Goal: Task Accomplishment & Management: Use online tool/utility

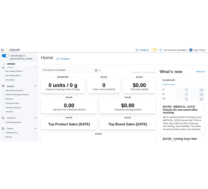
scroll to position [52, 0]
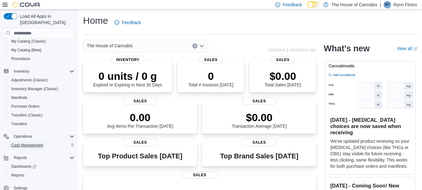
click at [36, 142] on span "Cash Management" at bounding box center [27, 144] width 32 height 5
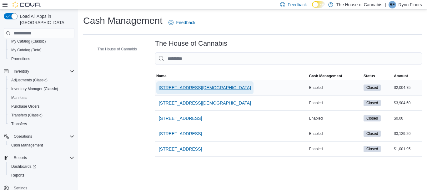
click at [176, 85] on span "1 Church St, Unit 9 Keswick" at bounding box center [205, 87] width 92 height 6
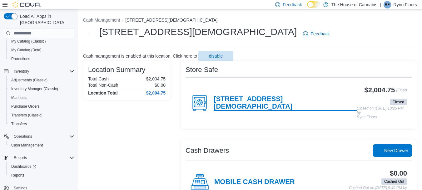
click at [249, 102] on h4 "1 Church St, Unit 9 Keswick" at bounding box center [285, 103] width 143 height 16
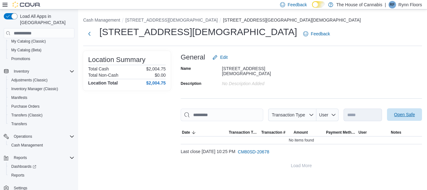
click at [414, 111] on span "Open Safe" at bounding box center [404, 114] width 21 height 6
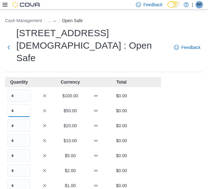
click at [21, 105] on input "Quantity" at bounding box center [18, 111] width 23 height 12
type input "*"
type input "**"
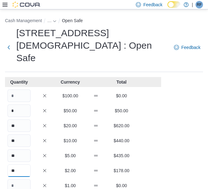
type input "**"
type input "***"
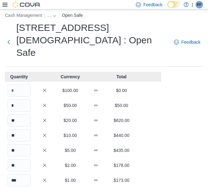
type input "***"
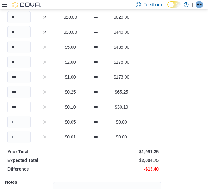
type input "***"
click at [157, 131] on div "$0.01 $0.00" at bounding box center [83, 137] width 156 height 12
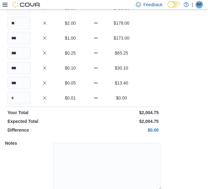
scroll to position [160, 0]
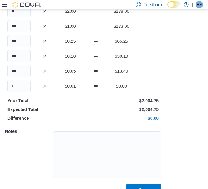
click at [143, 187] on span "Save" at bounding box center [144, 190] width 10 height 6
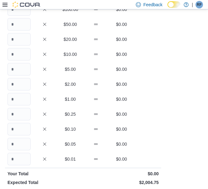
scroll to position [160, 0]
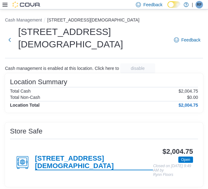
click at [54, 155] on h4 "1 Church St, Unit 9 Keswick" at bounding box center [94, 163] width 118 height 16
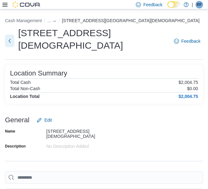
click at [10, 36] on button "Next" at bounding box center [9, 41] width 9 height 12
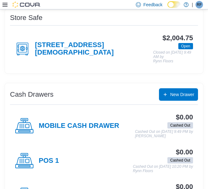
scroll to position [135, 0]
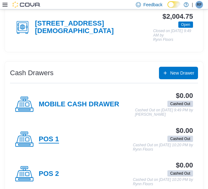
click at [47, 136] on h4 "POS 1" at bounding box center [49, 140] width 20 height 8
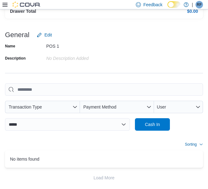
scroll to position [131, 0]
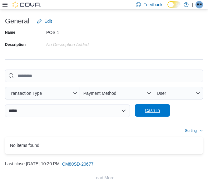
click at [155, 110] on span "Cash In" at bounding box center [152, 110] width 15 height 6
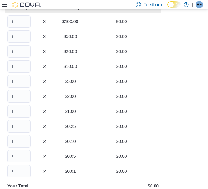
scroll to position [47, 0]
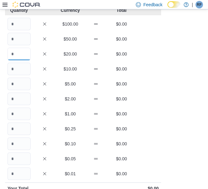
click at [18, 54] on input "Quantity" at bounding box center [18, 54] width 23 height 12
type input "*"
type input "**"
type input "*"
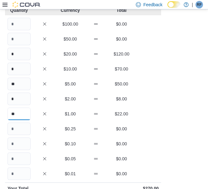
type input "**"
type input "*"
type input "**"
click at [185, 115] on div "Cash Management … Cash In POS 1 : Cash In Feedback Quantity Currency Total $100…" at bounding box center [104, 126] width 208 height 327
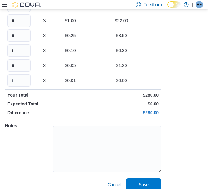
scroll to position [147, 0]
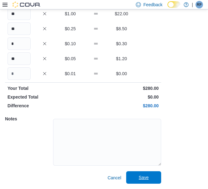
click at [150, 177] on span "Save" at bounding box center [143, 178] width 27 height 12
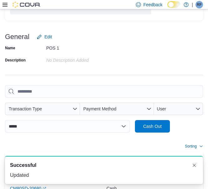
scroll to position [131, 0]
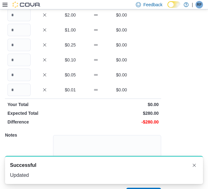
scroll to position [147, 0]
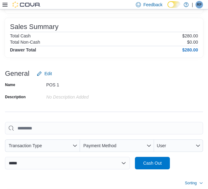
scroll to position [62, 0]
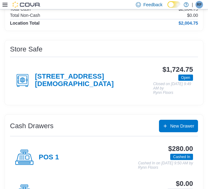
scroll to position [135, 0]
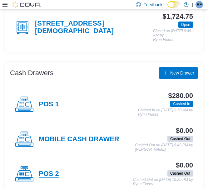
click at [53, 170] on h4 "POS 2" at bounding box center [49, 174] width 20 height 8
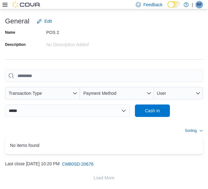
scroll to position [131, 0]
click at [146, 111] on span "Cash In" at bounding box center [152, 110] width 15 height 6
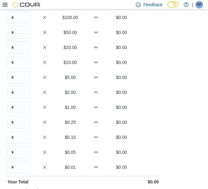
scroll to position [47, 0]
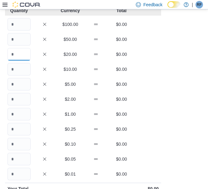
click at [19, 53] on input "Quantity" at bounding box center [18, 54] width 23 height 12
type input "*"
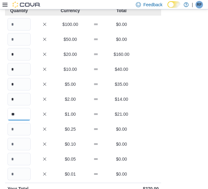
type input "**"
click at [176, 92] on div "Cash Management … Cash In POS 2 : Cash In Feedback Quantity Currency Total $100…" at bounding box center [104, 126] width 208 height 327
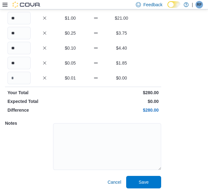
scroll to position [147, 0]
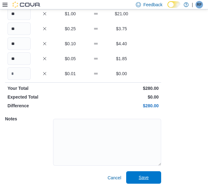
click at [140, 177] on span "Save" at bounding box center [144, 178] width 10 height 6
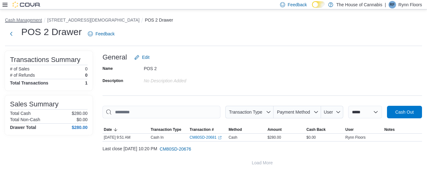
click at [29, 18] on button "Cash Management" at bounding box center [23, 19] width 37 height 5
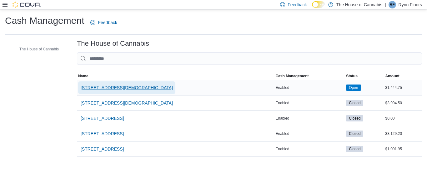
click at [122, 89] on span "1 Church St, Unit 9 Keswick" at bounding box center [127, 87] width 92 height 6
